Goal: Task Accomplishment & Management: Complete application form

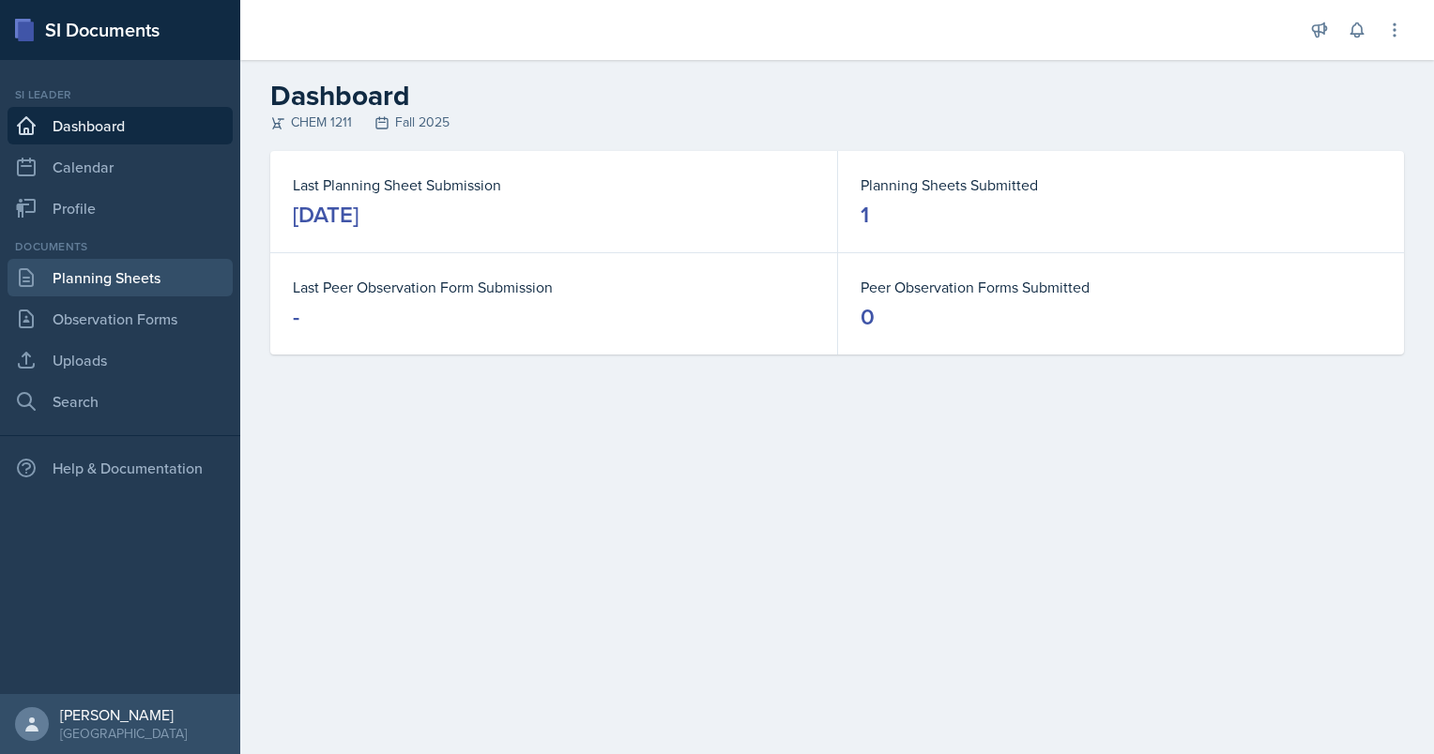
click at [129, 274] on link "Planning Sheets" at bounding box center [120, 278] width 225 height 38
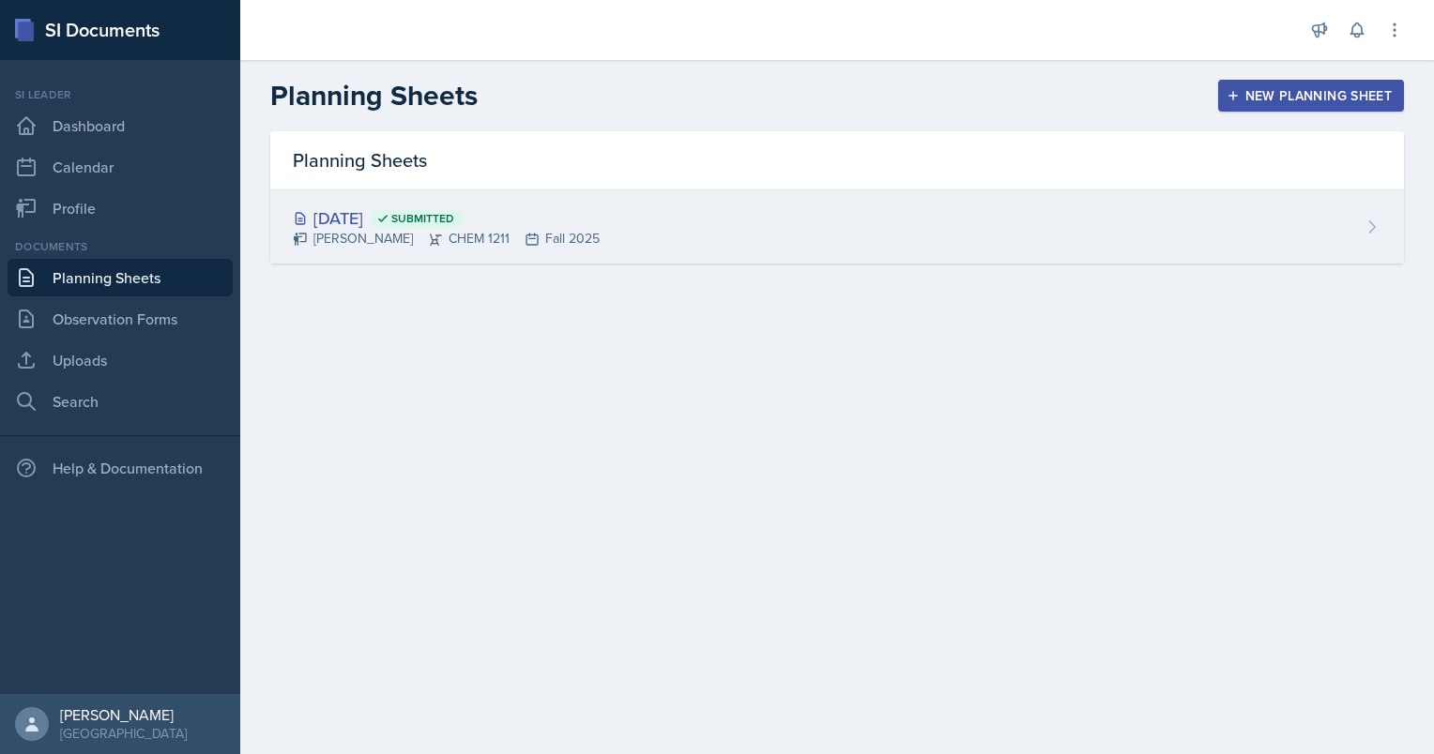
click at [558, 227] on div "[DATE] Submitted" at bounding box center [446, 218] width 307 height 25
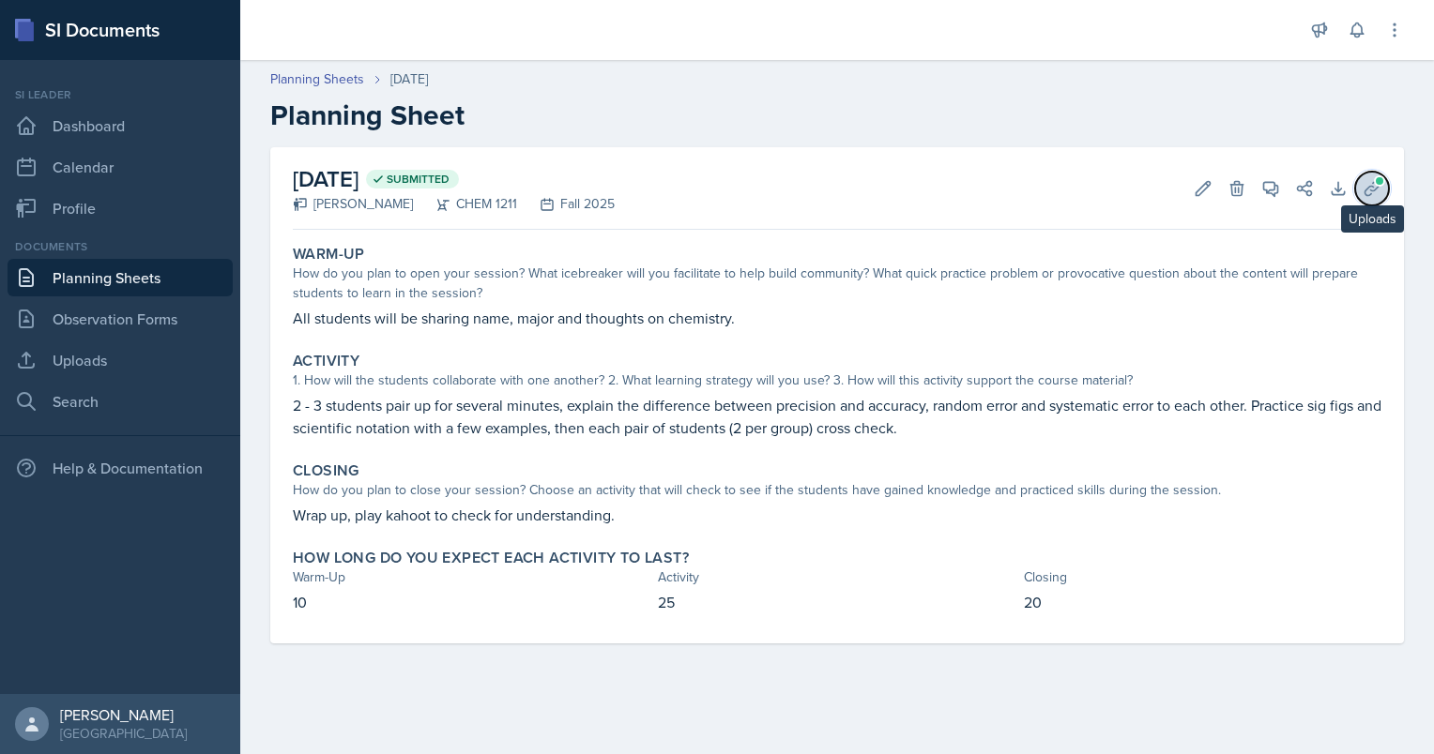
click at [1368, 190] on icon at bounding box center [1372, 188] width 19 height 19
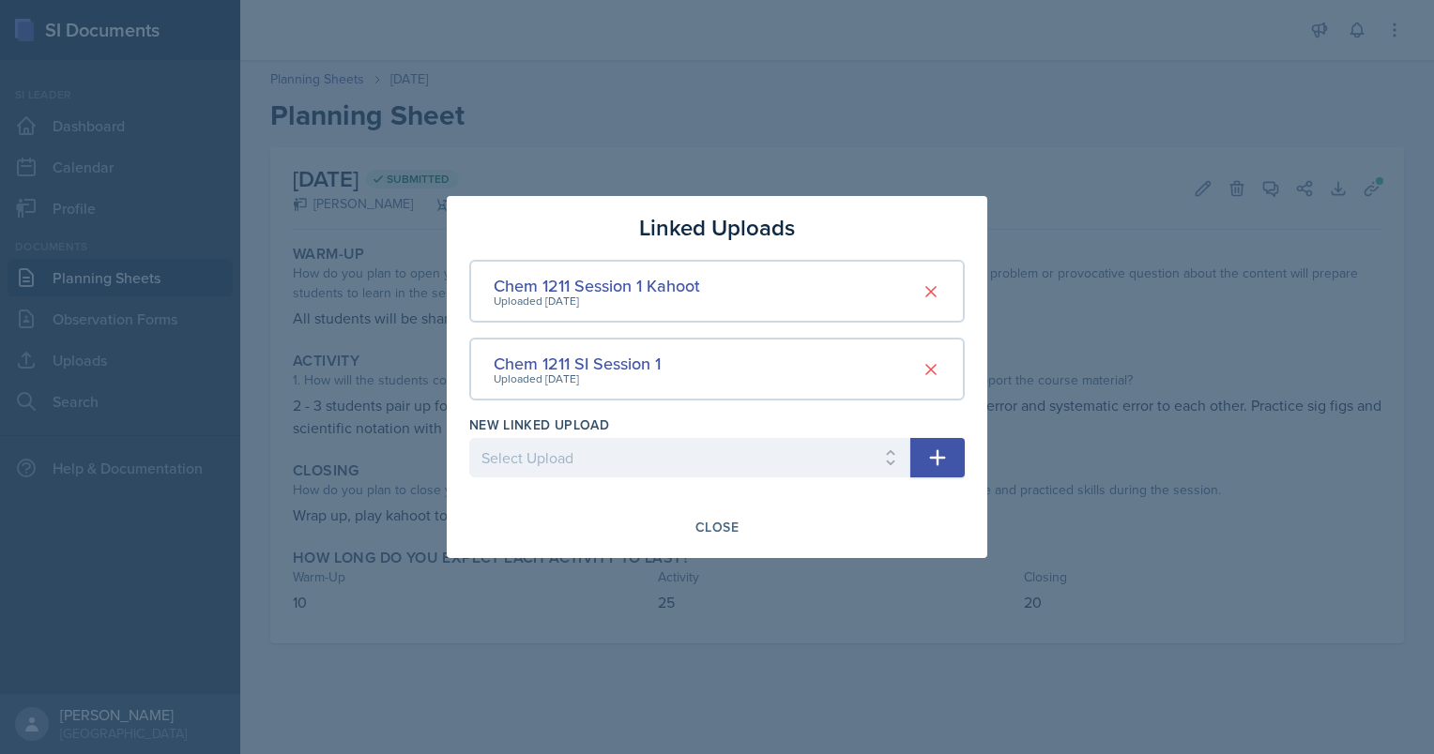
click at [1091, 196] on div at bounding box center [717, 377] width 1434 height 754
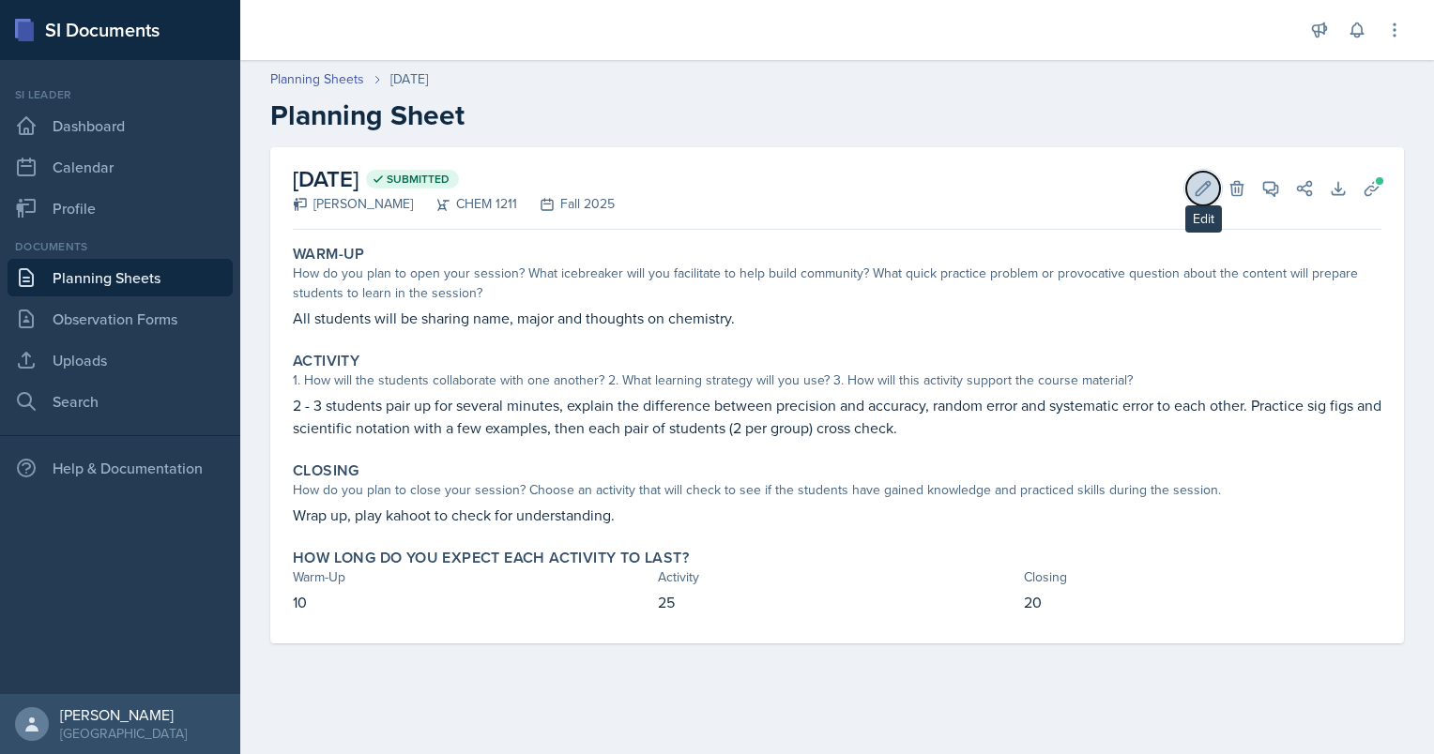
click at [1207, 184] on icon at bounding box center [1203, 188] width 14 height 14
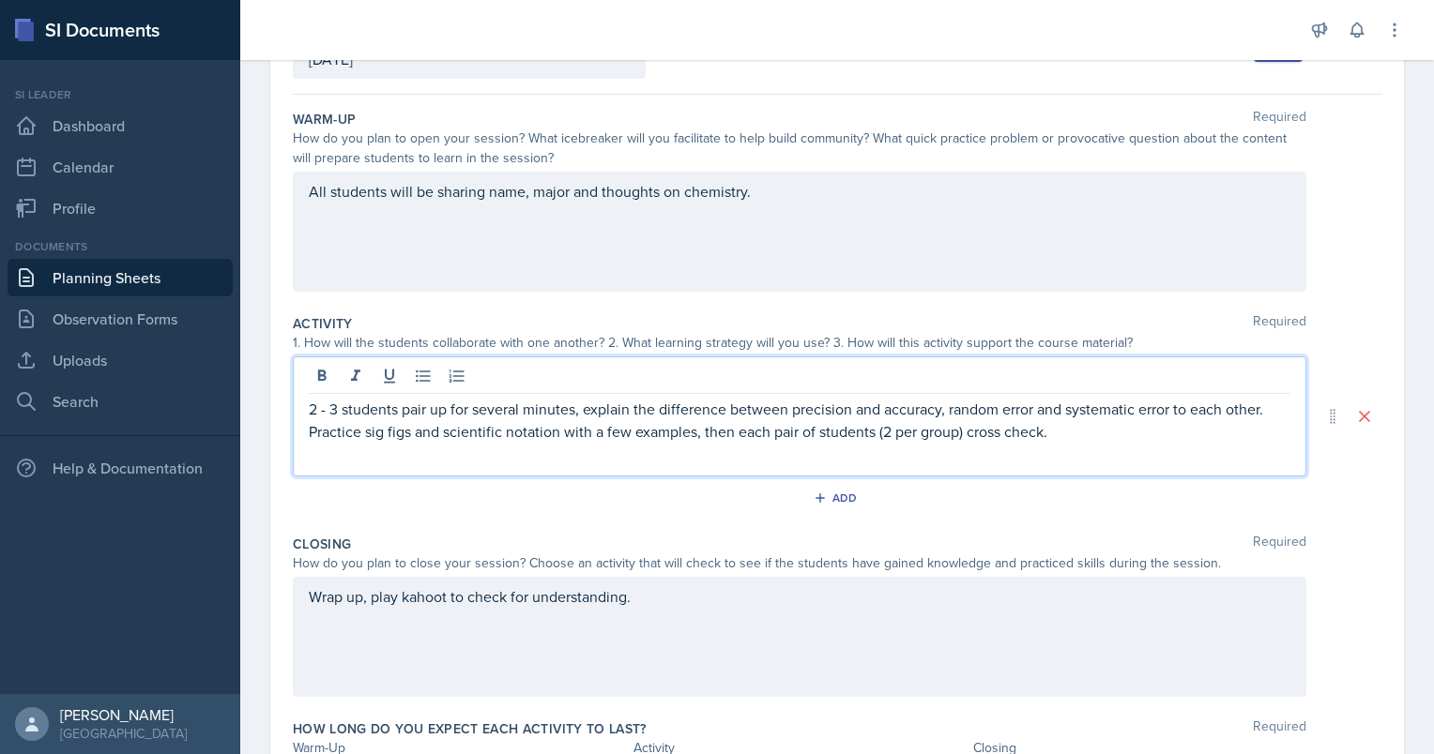
scroll to position [178, 0]
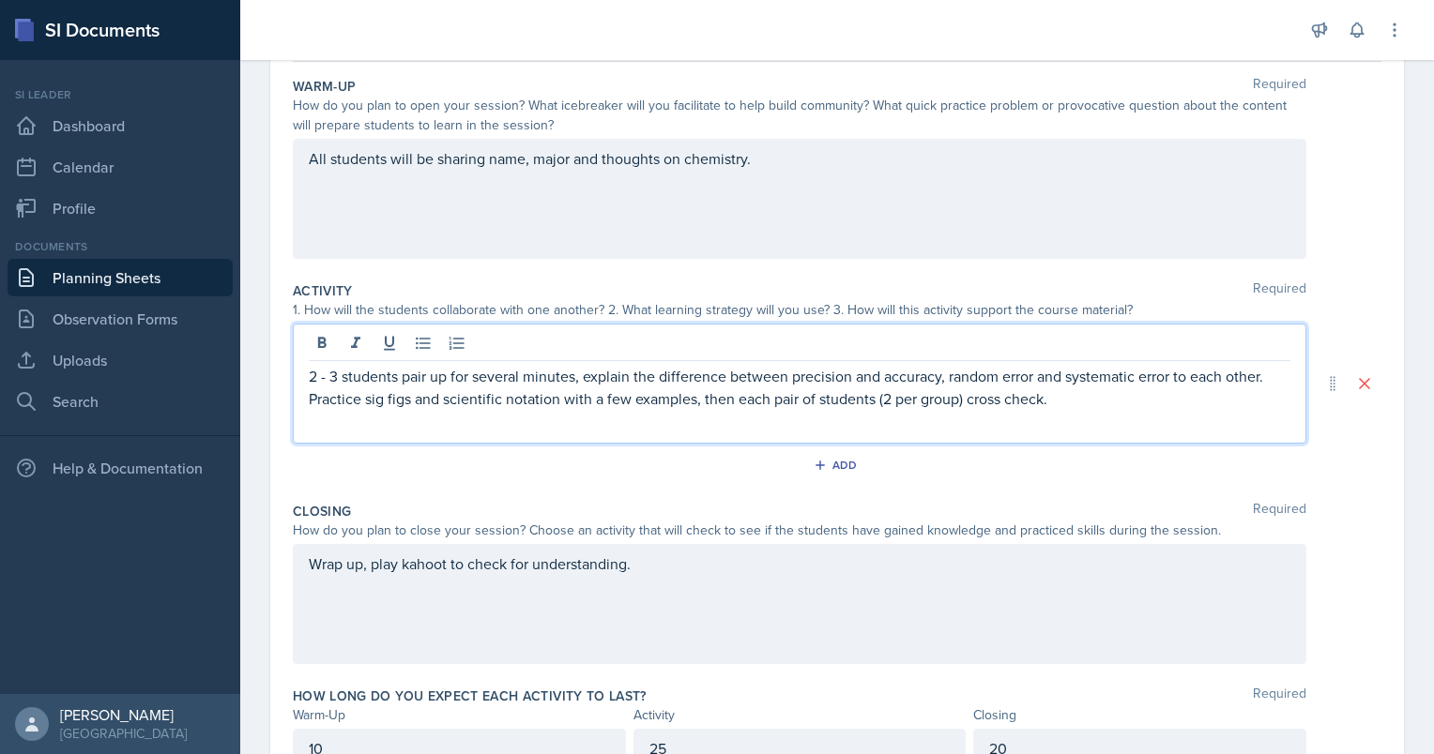
click at [515, 403] on p "2 - 3 students pair up for several minutes, explain the difference between prec…" at bounding box center [800, 387] width 982 height 45
click at [443, 382] on p "2 - 3 students pair up for several minutes, explain the difference between prec…" at bounding box center [800, 387] width 982 height 45
click at [924, 385] on p "2 - 3 students pair up for several minutes, explain the difference between prec…" at bounding box center [800, 387] width 982 height 45
drag, startPoint x: 583, startPoint y: 376, endPoint x: 302, endPoint y: 372, distance: 280.6
click at [302, 372] on div "2 - 3 students pair up for several minutes, explain the difference between prec…" at bounding box center [799, 384] width 1013 height 120
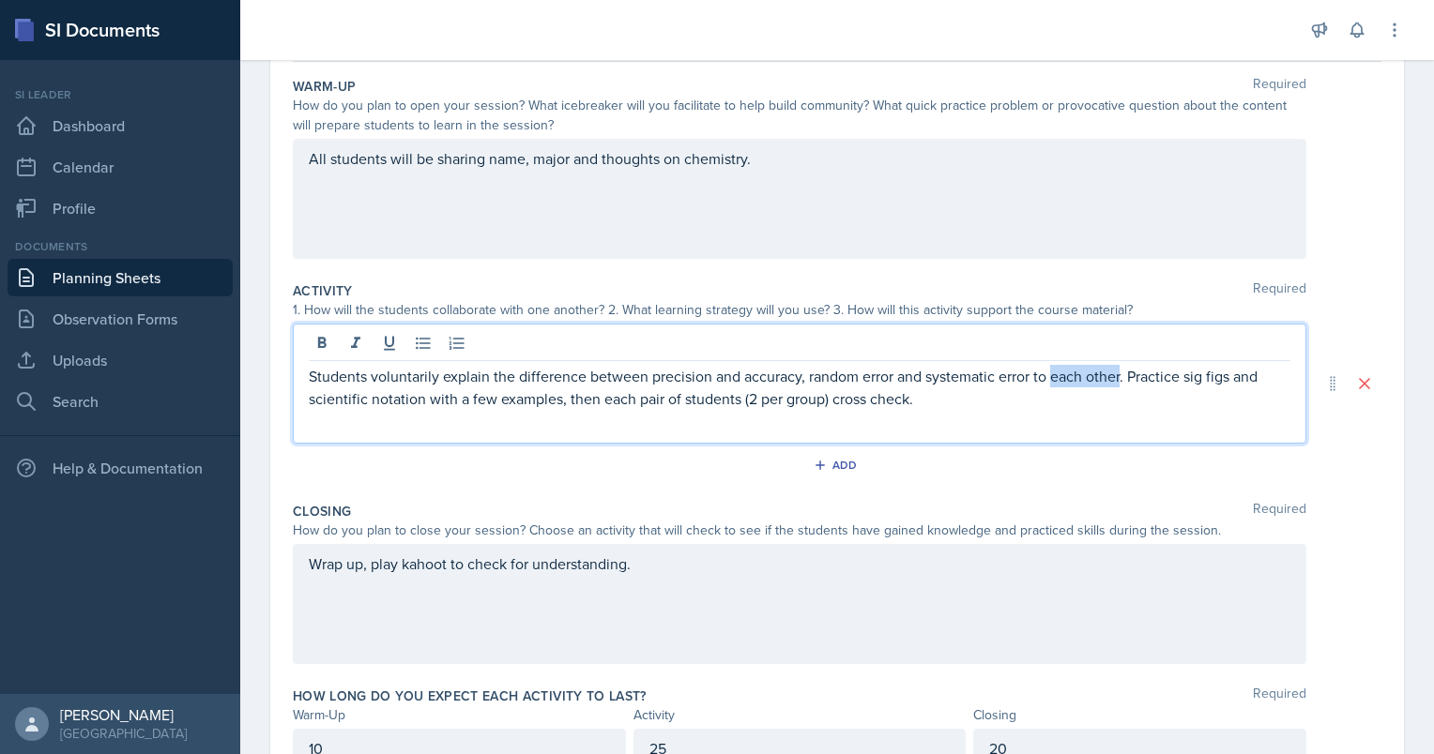
drag, startPoint x: 1121, startPoint y: 373, endPoint x: 1050, endPoint y: 375, distance: 71.3
click at [1050, 375] on p "Students voluntarily explain the difference between precision and accuracy, ran…" at bounding box center [800, 387] width 982 height 45
click at [396, 389] on p "Students voluntarily explain the difference between precision and accuracy, ran…" at bounding box center [800, 387] width 982 height 45
click at [693, 397] on p "Students voluntarily explain the difference between precision and accuracy, ran…" at bounding box center [800, 387] width 982 height 45
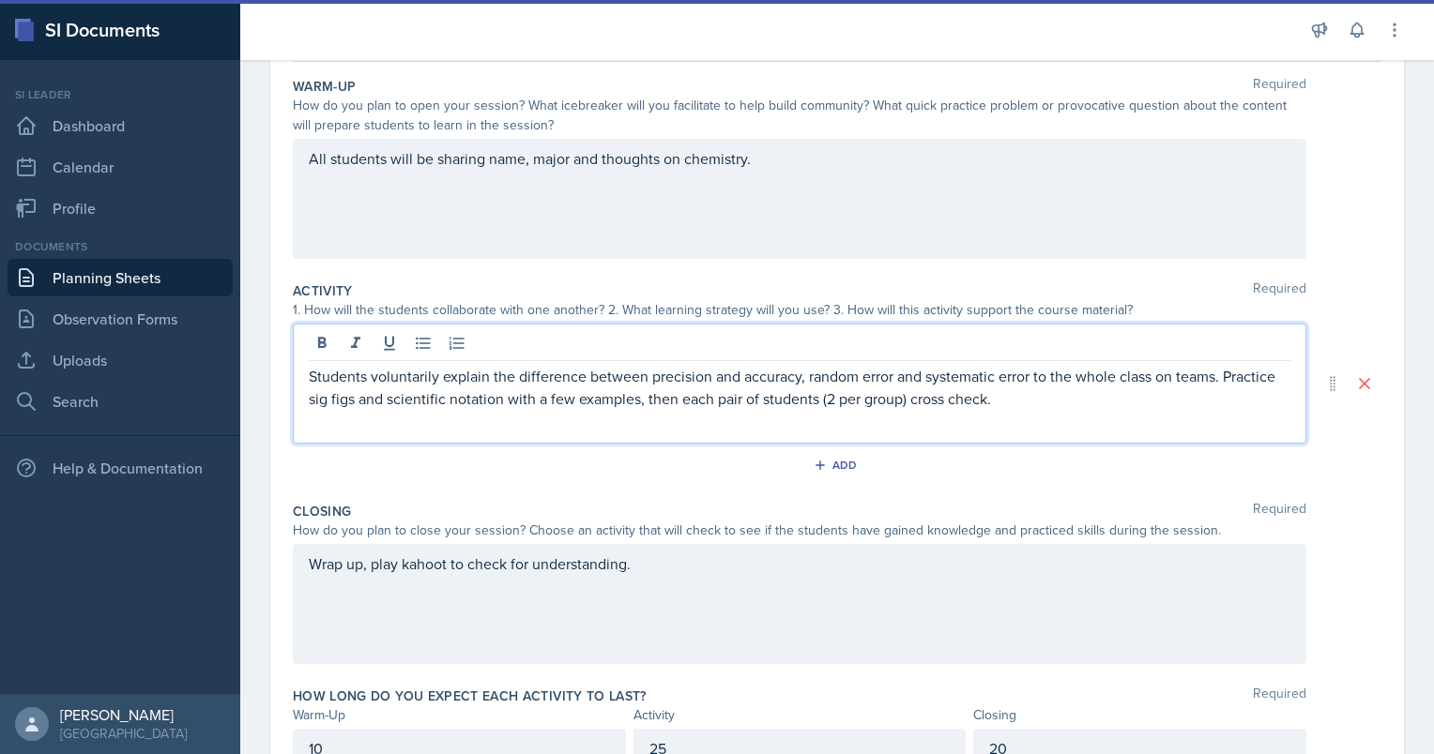
click at [860, 392] on p "Students voluntarily explain the difference between precision and accuracy, ran…" at bounding box center [800, 387] width 982 height 45
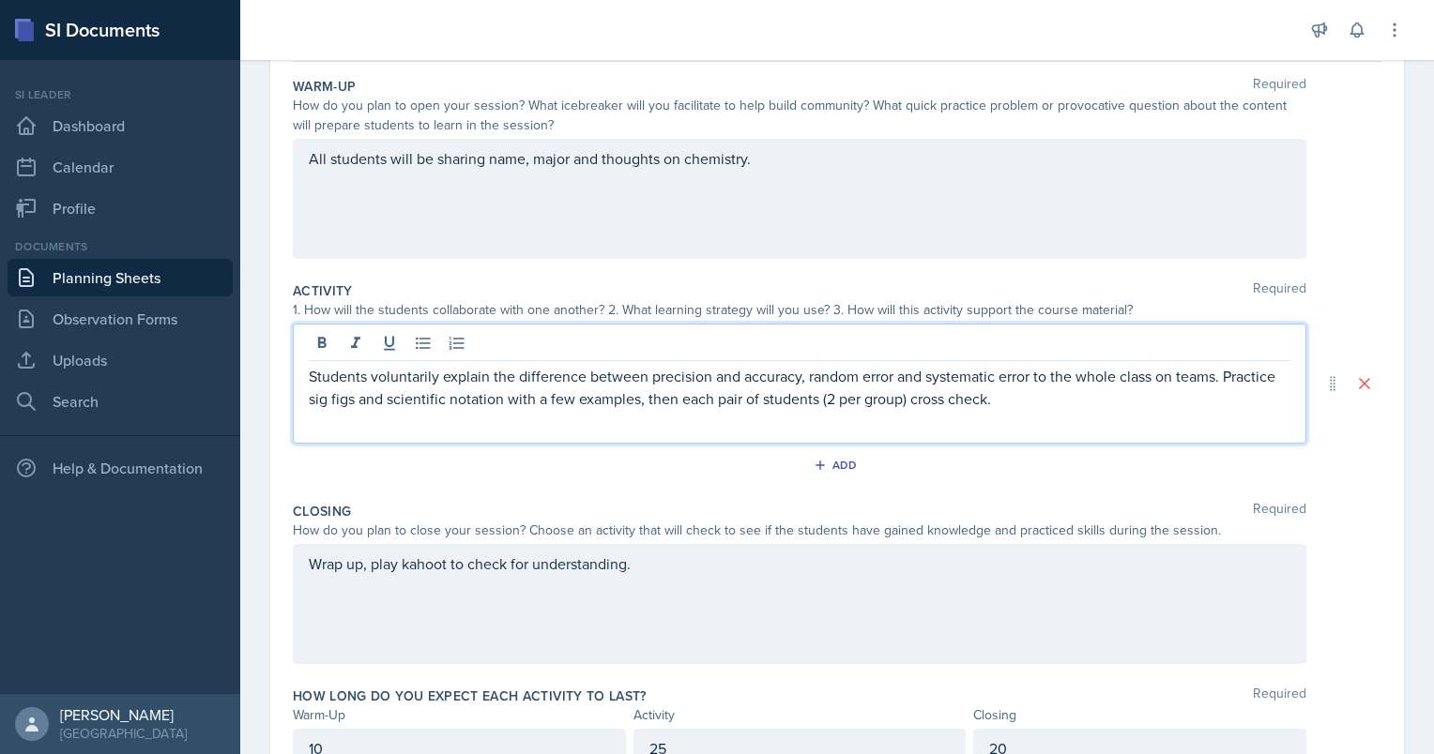
click at [891, 393] on p "Students voluntarily explain the difference between precision and accuracy, ran…" at bounding box center [800, 387] width 982 height 45
click at [1062, 396] on p "Students voluntarily explain the difference between precision and accuracy, ran…" at bounding box center [800, 387] width 982 height 45
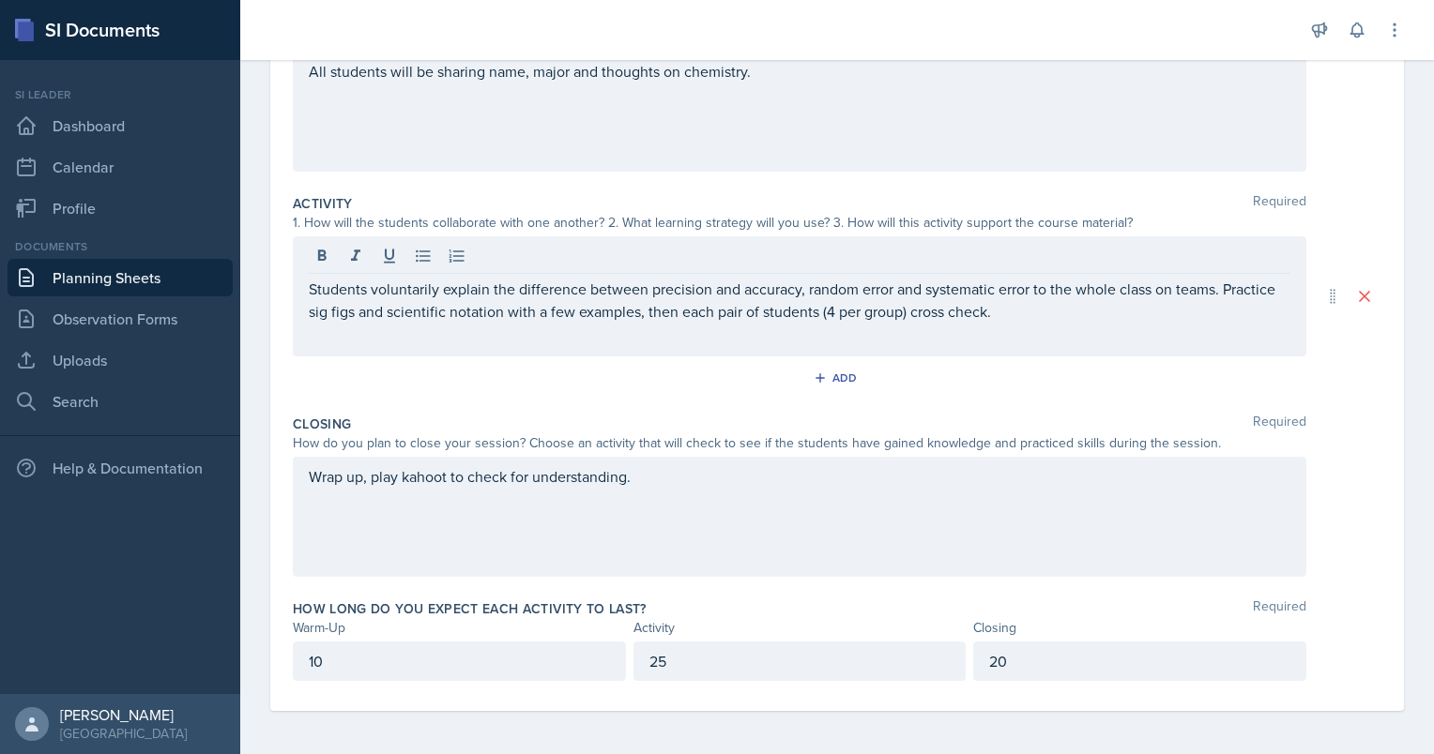
click at [878, 499] on div "Wrap up, play kahoot to check for understanding." at bounding box center [799, 517] width 1013 height 120
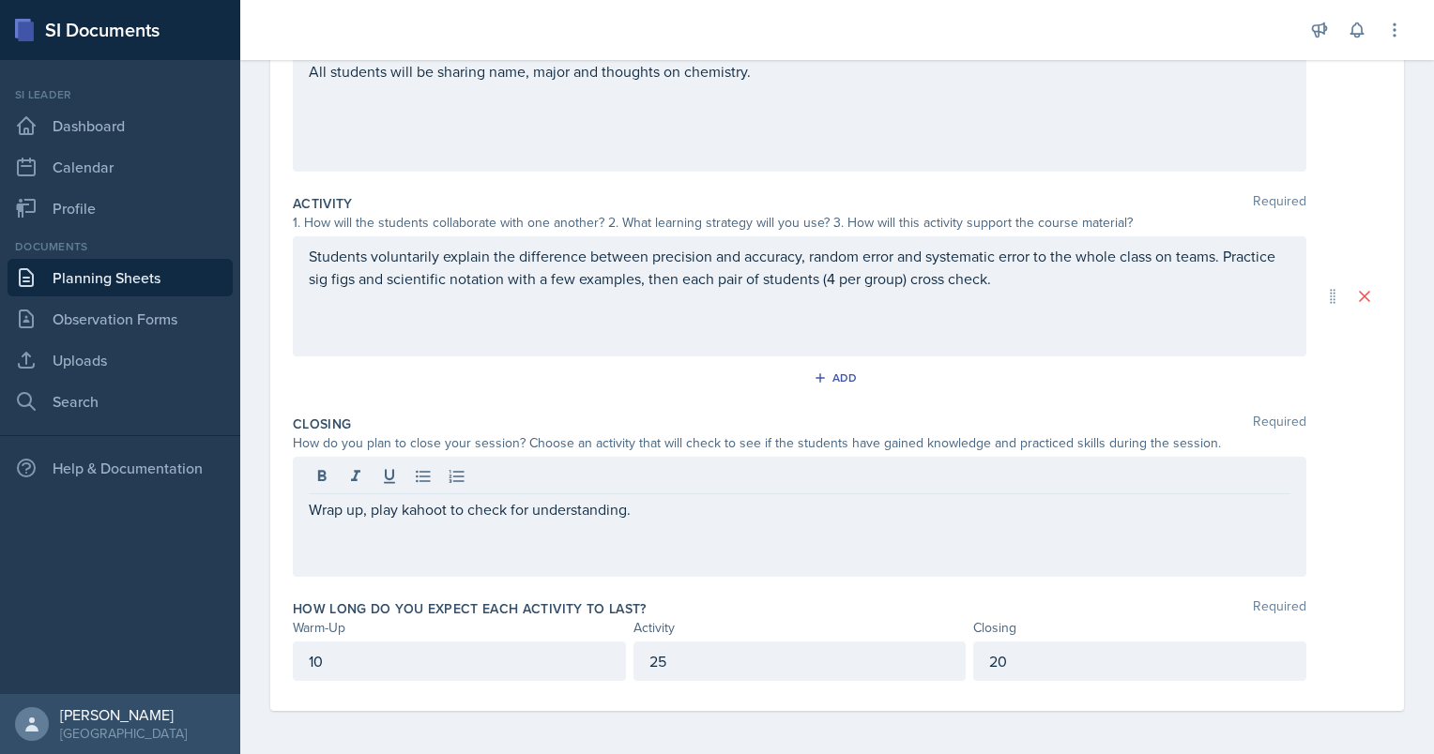
click at [843, 427] on div "Closing Required" at bounding box center [837, 424] width 1089 height 19
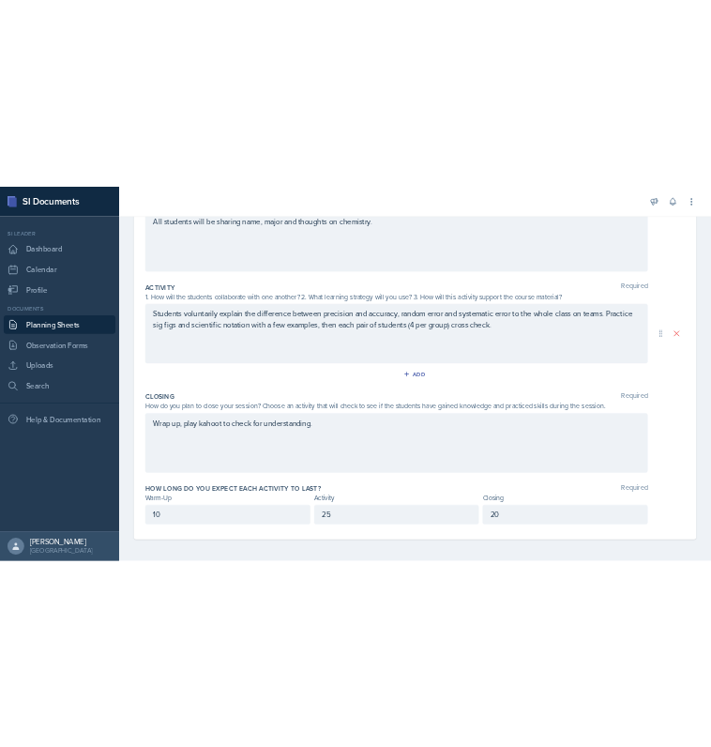
scroll to position [0, 0]
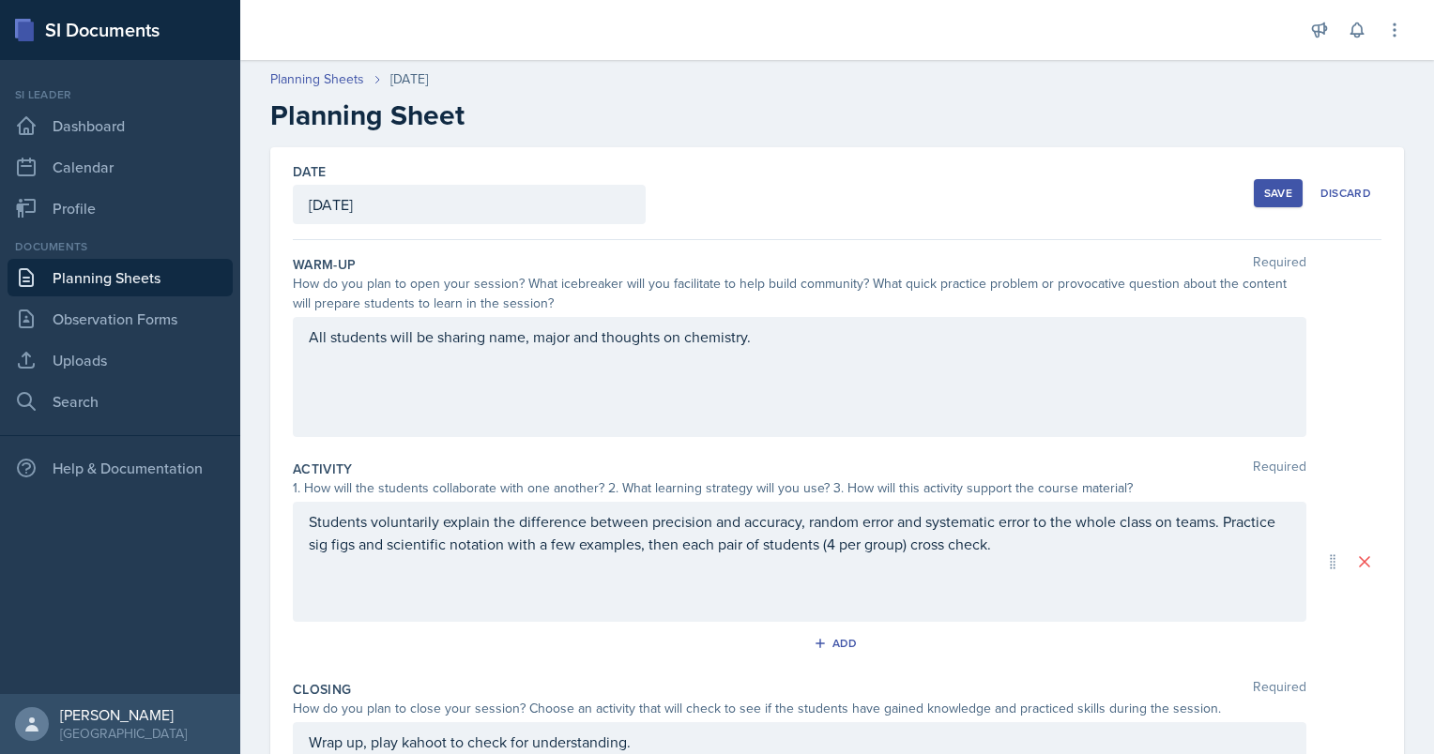
click at [1264, 190] on div "Save" at bounding box center [1278, 193] width 28 height 15
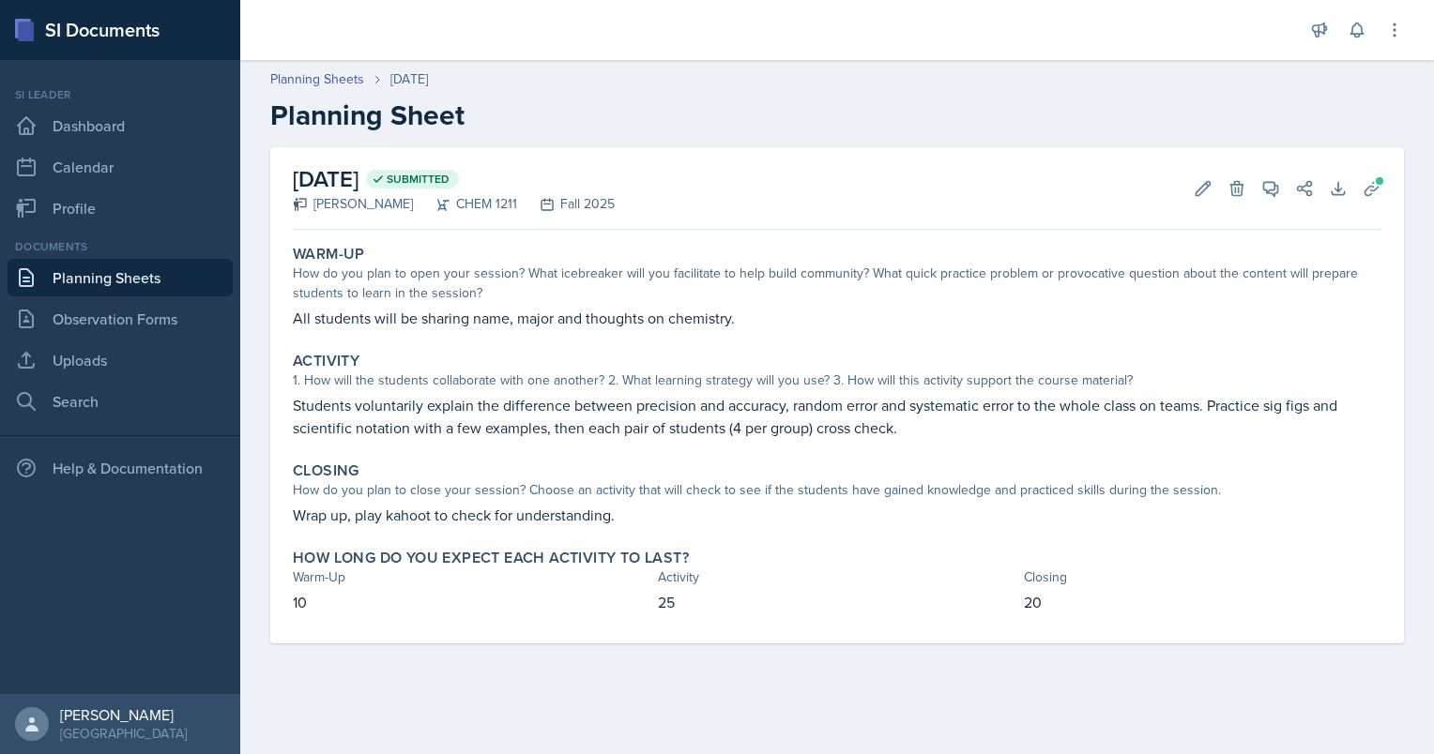
click at [125, 280] on link "Planning Sheets" at bounding box center [120, 278] width 225 height 38
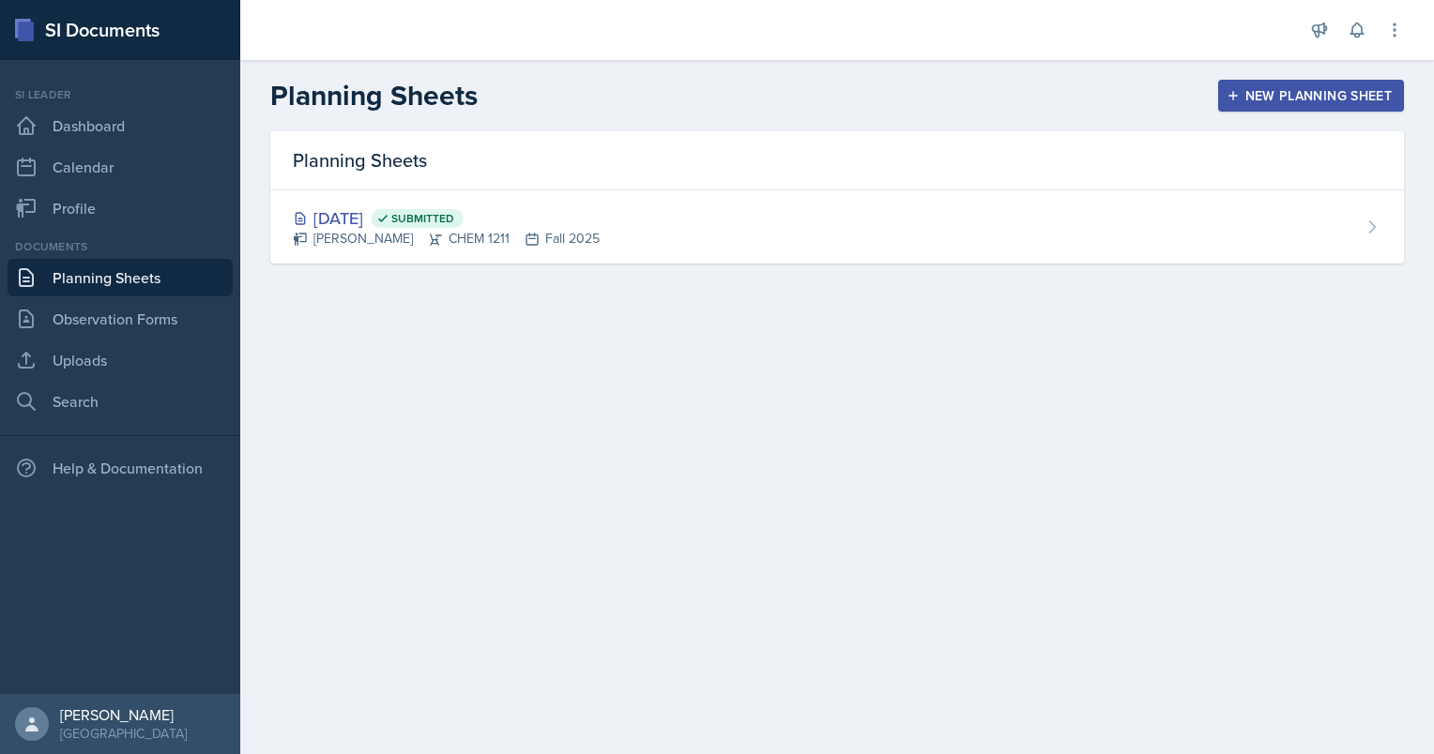
click at [1266, 96] on div "New Planning Sheet" at bounding box center [1310, 95] width 161 height 15
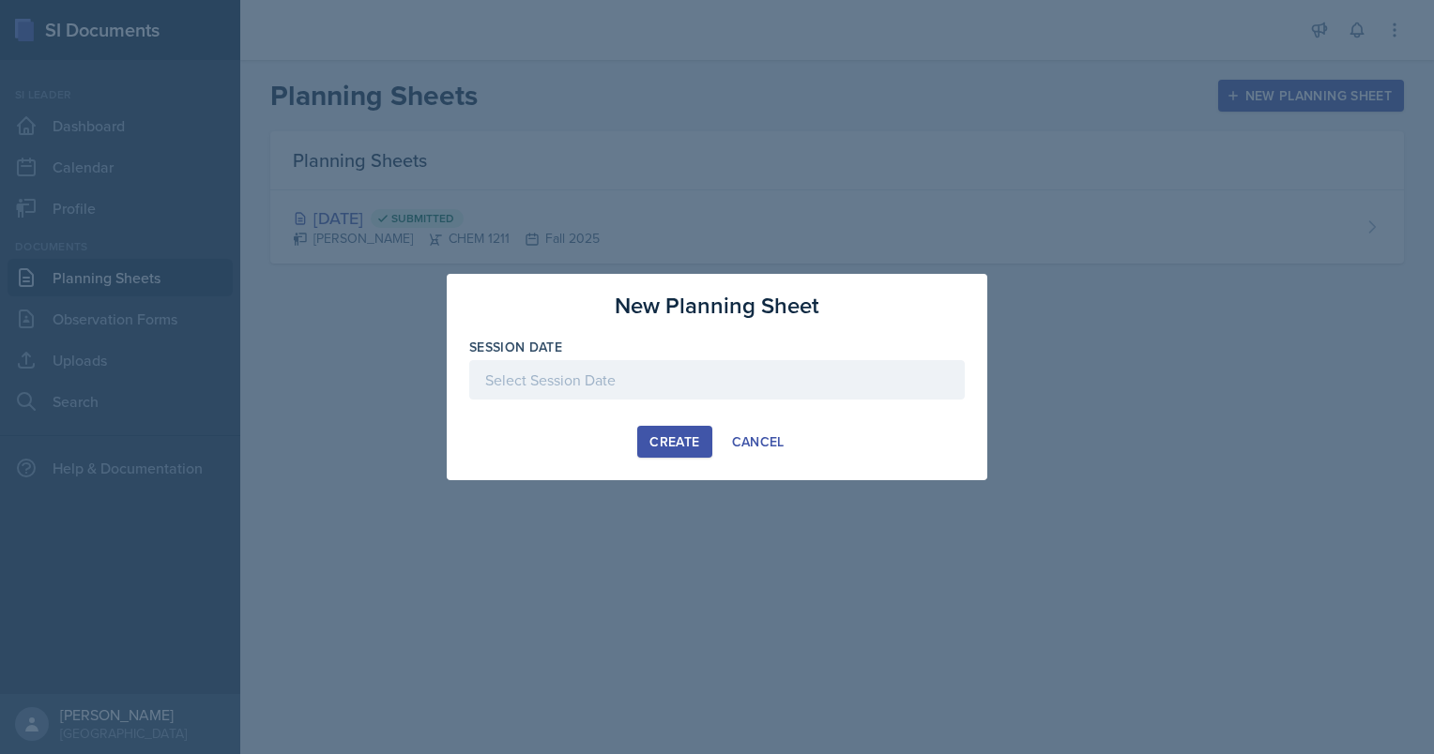
click at [764, 393] on div at bounding box center [716, 379] width 495 height 39
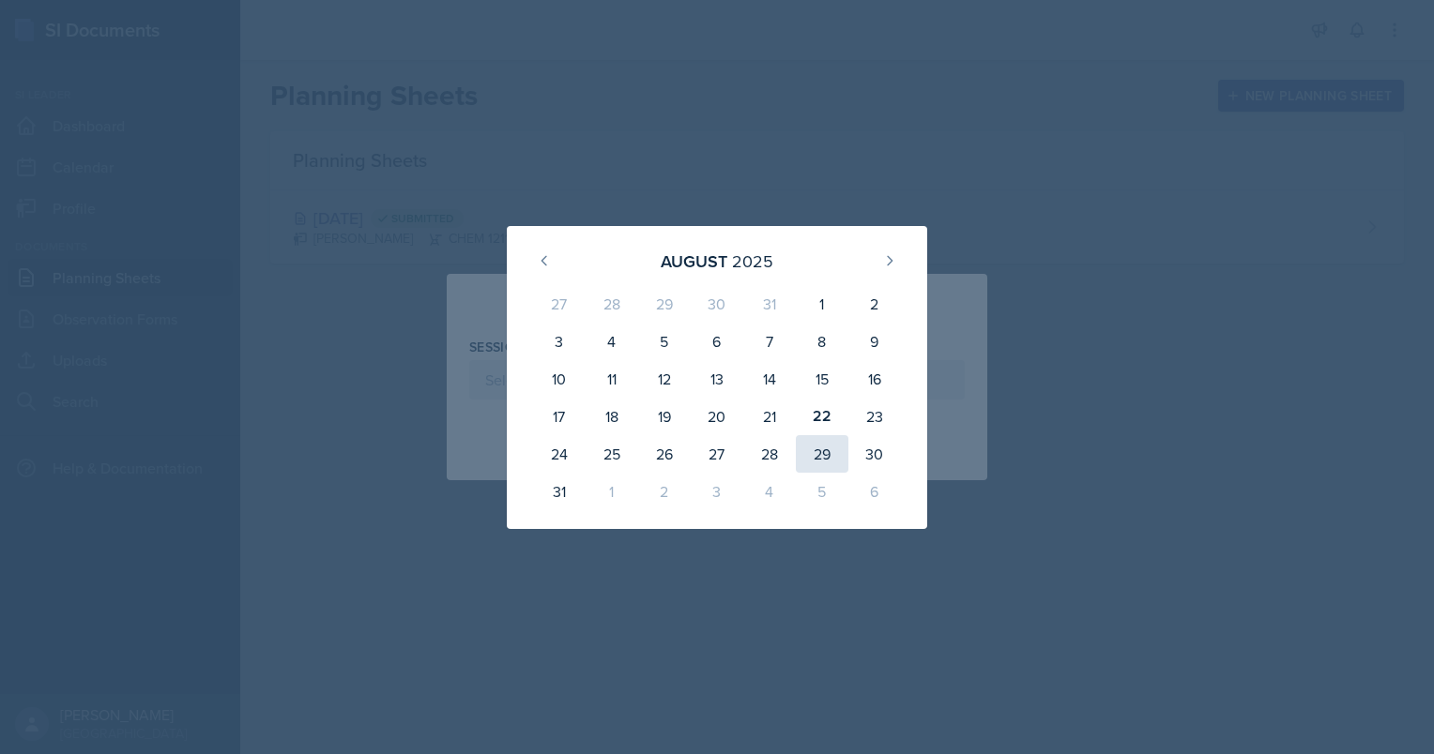
click at [821, 461] on div "29" at bounding box center [822, 454] width 53 height 38
type input "[DATE]"
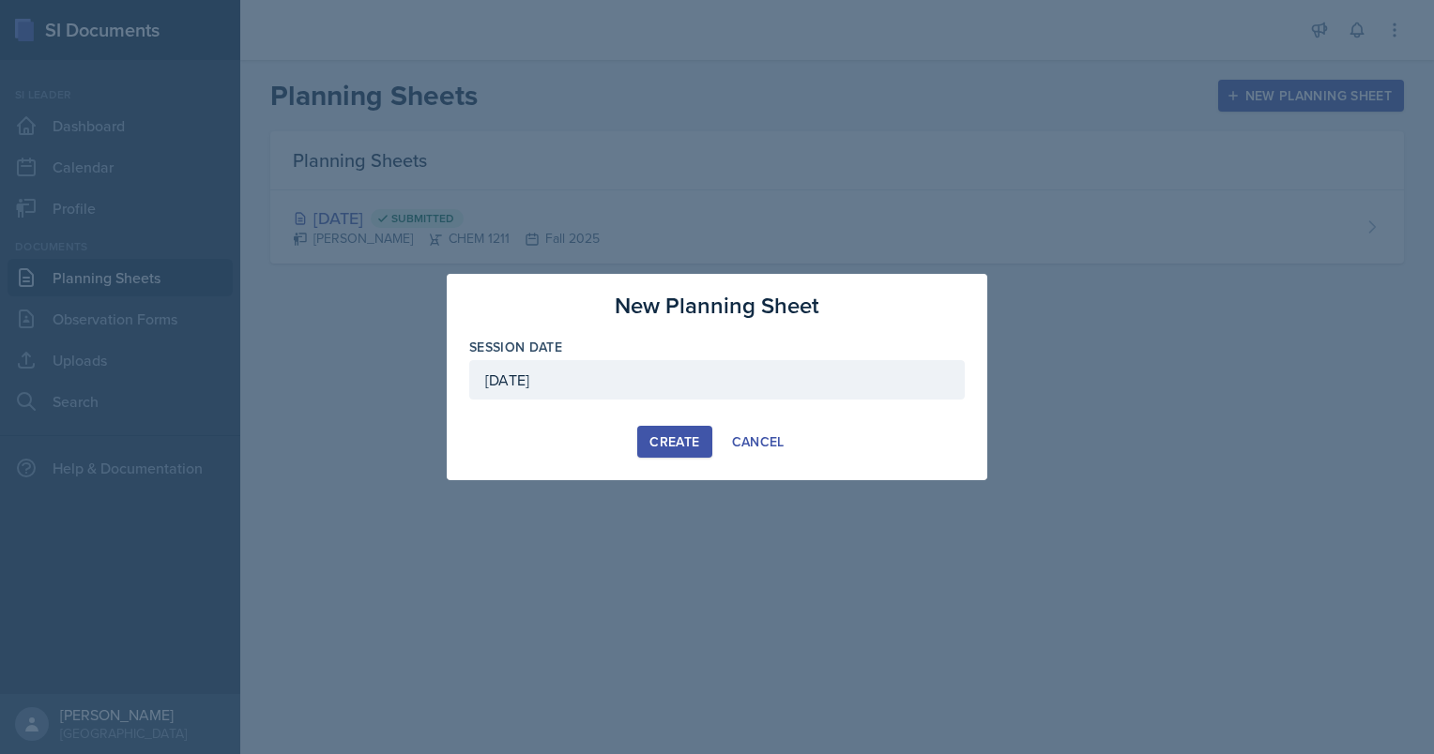
click at [669, 451] on button "Create" at bounding box center [674, 442] width 74 height 32
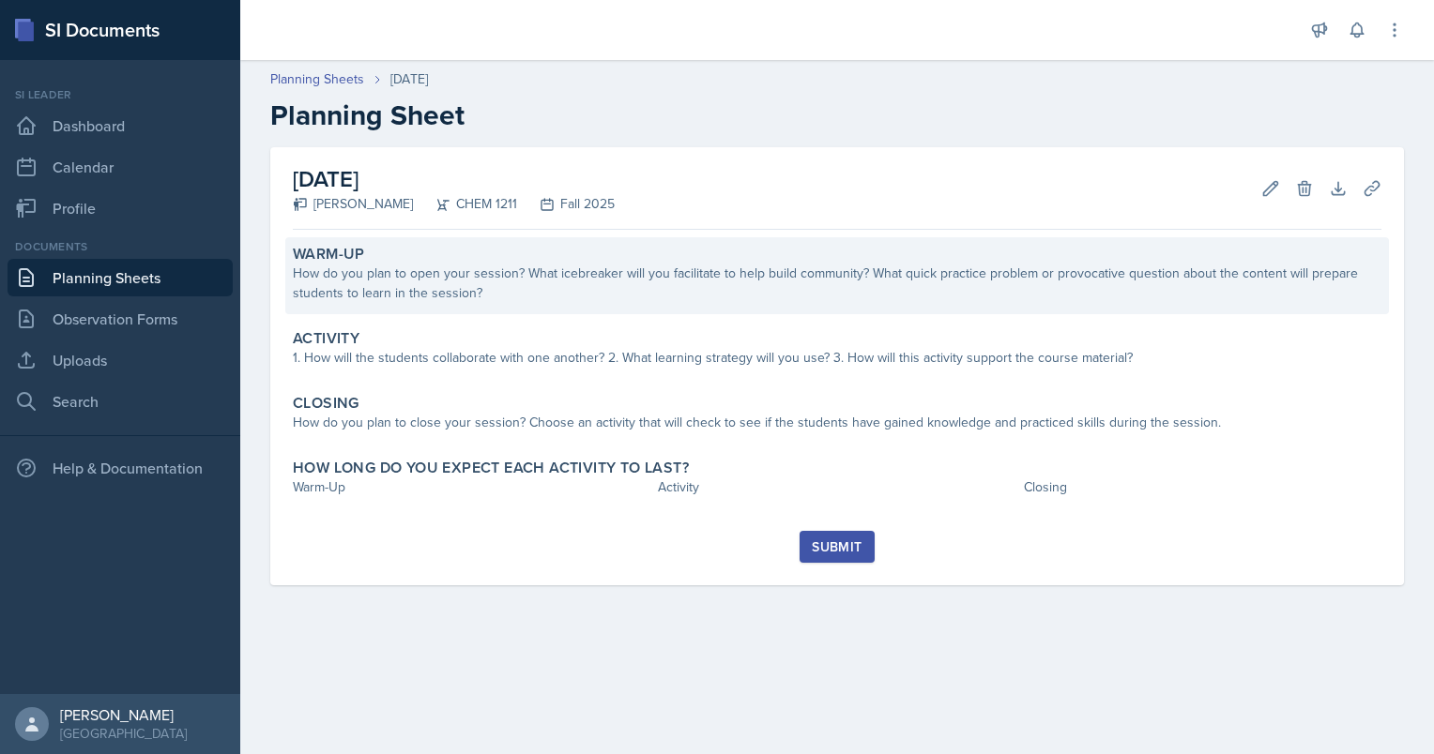
click at [537, 306] on div "Warm-Up How do you plan to open your session? What icebreaker will you facilita…" at bounding box center [837, 275] width 1104 height 77
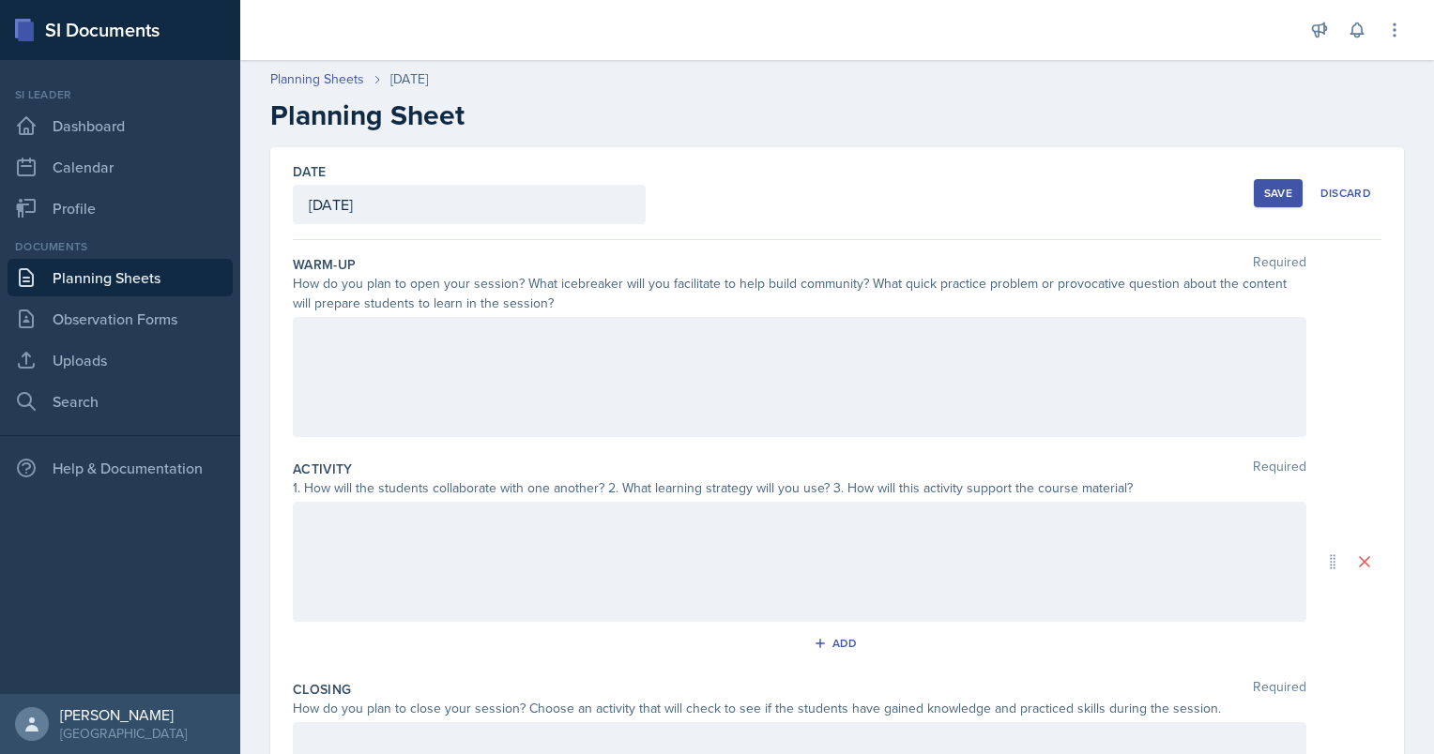
click at [778, 215] on div "Date [DATE] [DATE] 27 28 29 30 31 1 2 3 4 5 6 7 8 9 10 11 12 13 14 15 16 17 18 …" at bounding box center [837, 193] width 1089 height 93
click at [641, 386] on div at bounding box center [799, 377] width 1013 height 120
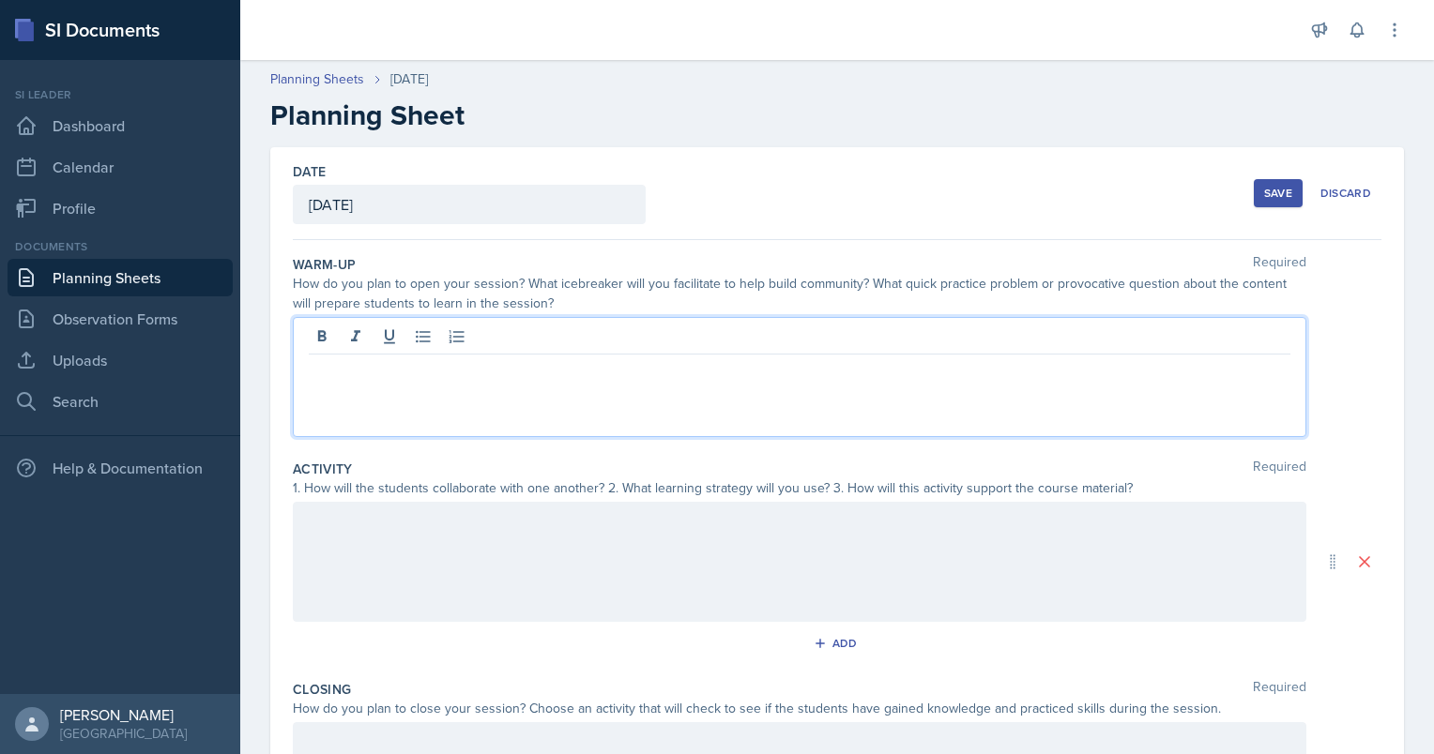
click at [641, 386] on div at bounding box center [799, 377] width 1013 height 120
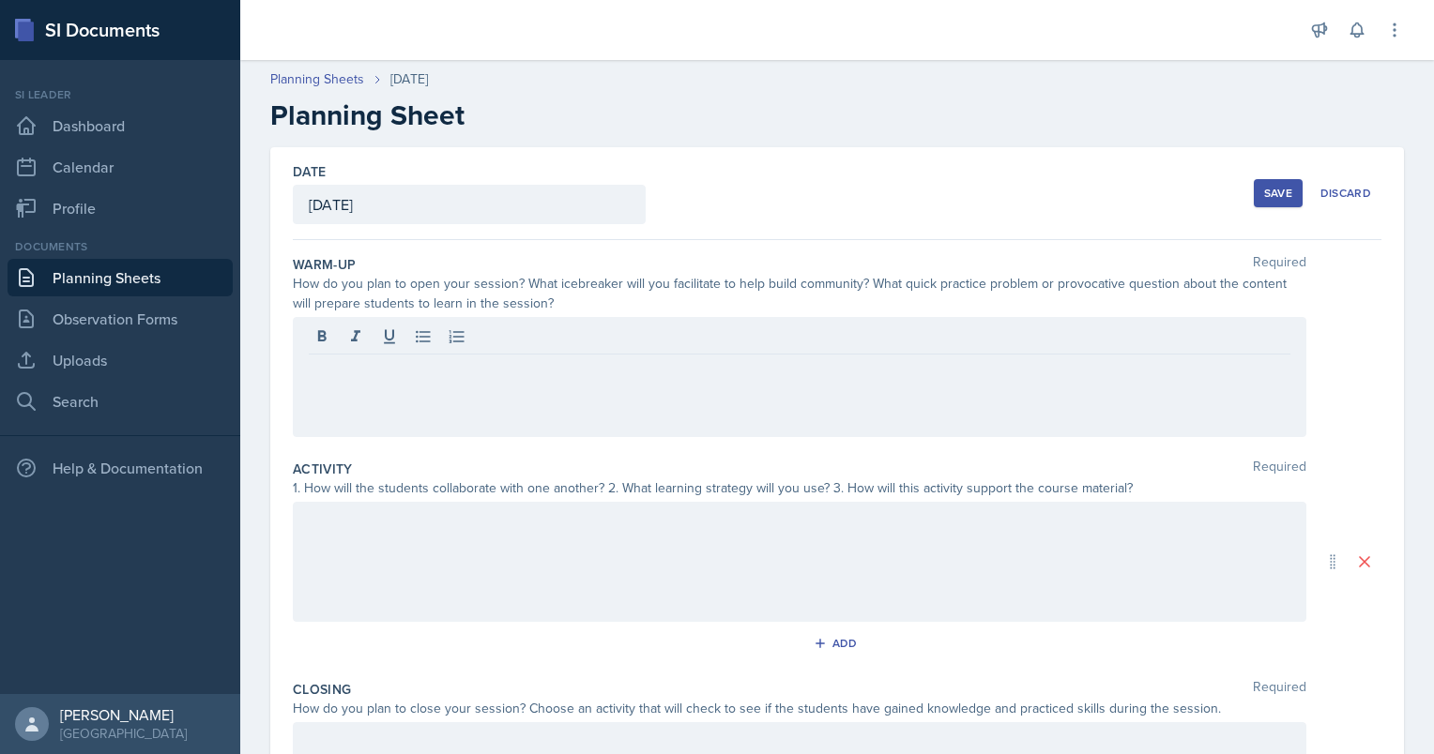
click at [693, 385] on div at bounding box center [799, 377] width 1013 height 120
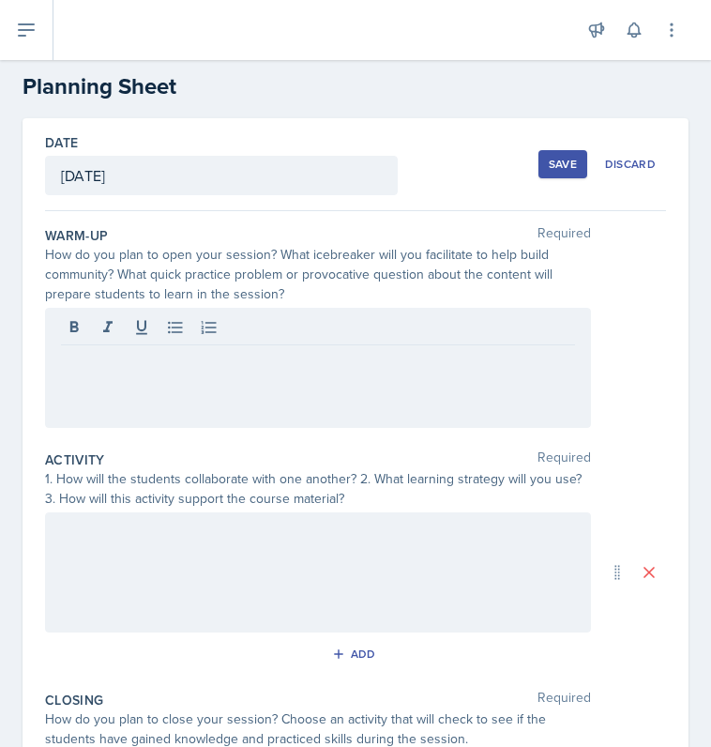
scroll to position [30, 0]
click at [344, 377] on div at bounding box center [318, 367] width 546 height 120
